Goal: Task Accomplishment & Management: Use online tool/utility

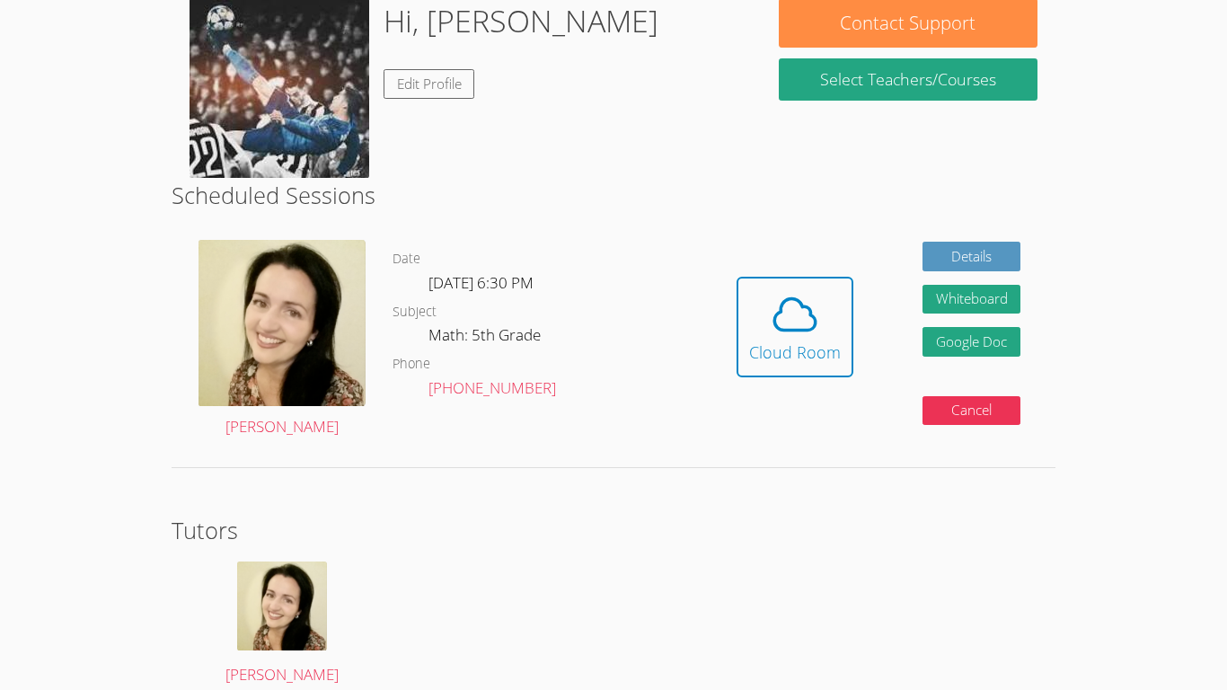
scroll to position [44, 0]
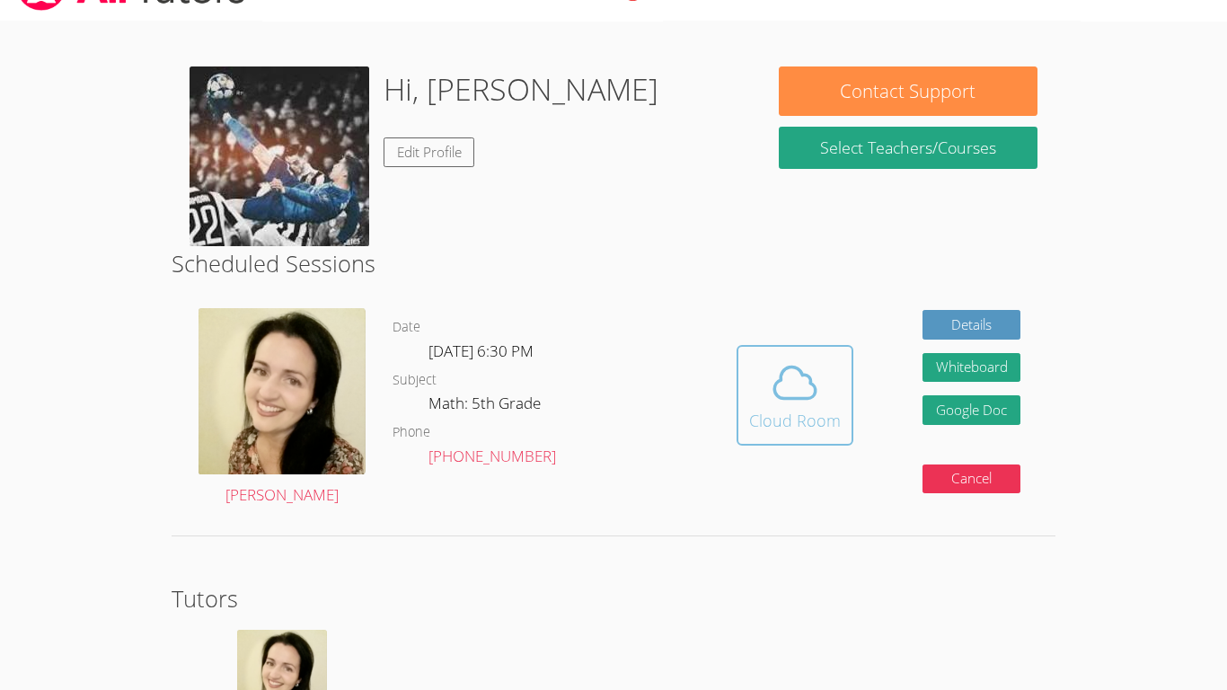
click at [801, 389] on icon at bounding box center [795, 383] width 50 height 50
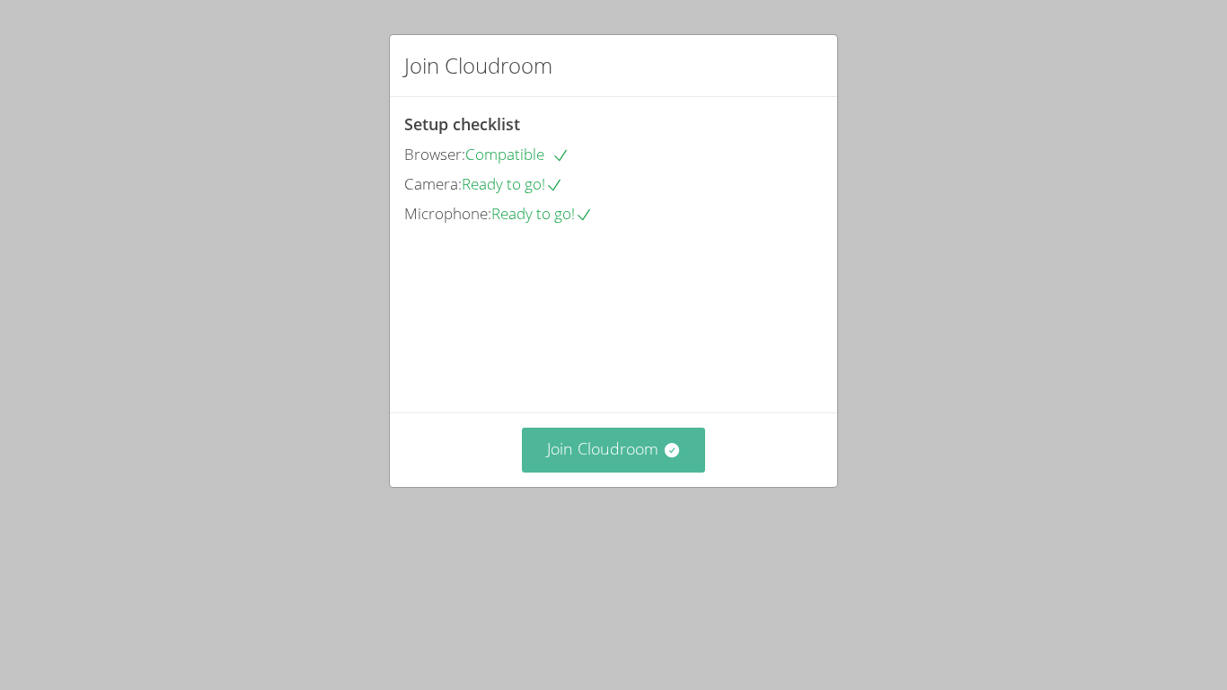
click at [686, 472] on button "Join Cloudroom" at bounding box center [614, 450] width 184 height 44
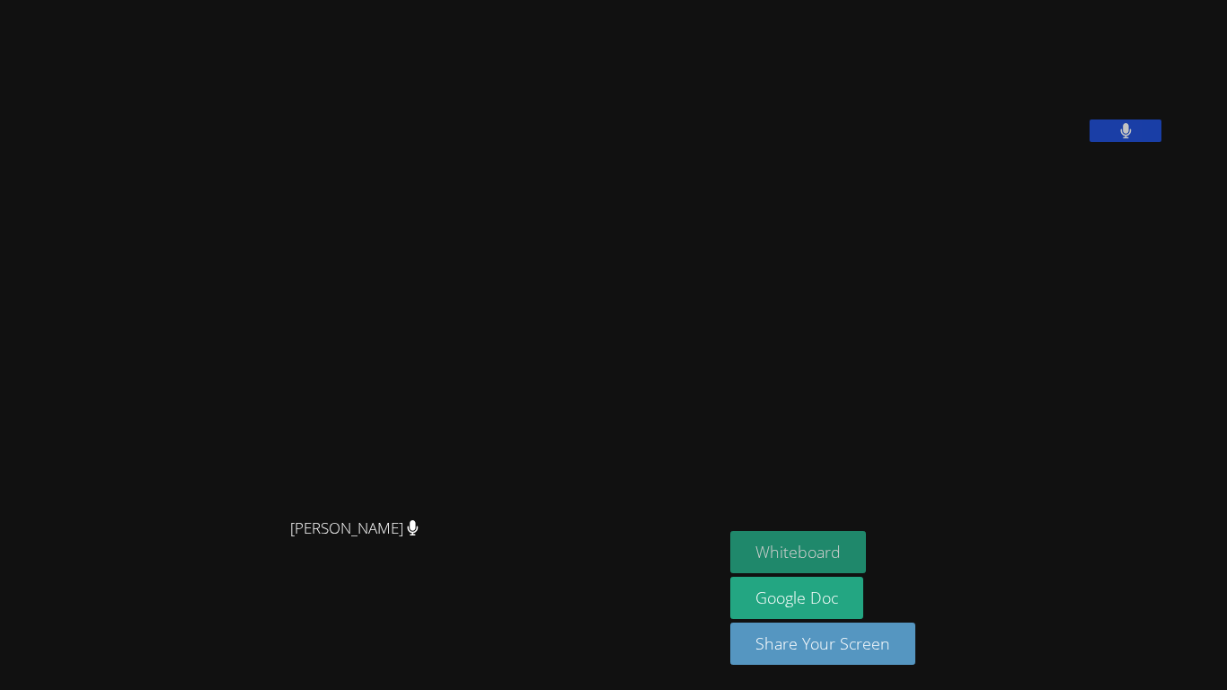
click at [866, 546] on button "Whiteboard" at bounding box center [798, 552] width 136 height 42
